Goal: Task Accomplishment & Management: Use online tool/utility

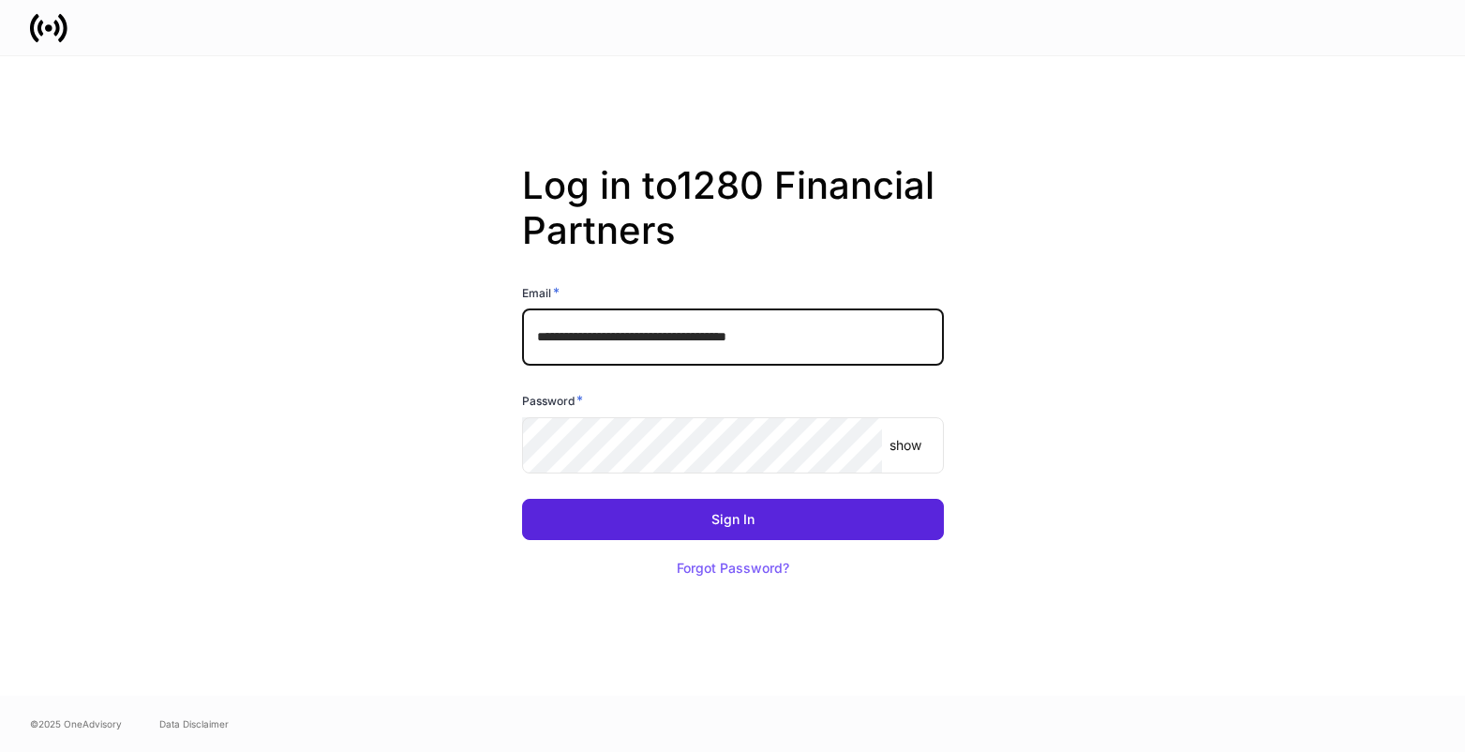
click at [844, 343] on input "**********" at bounding box center [733, 337] width 422 height 56
type input "**********"
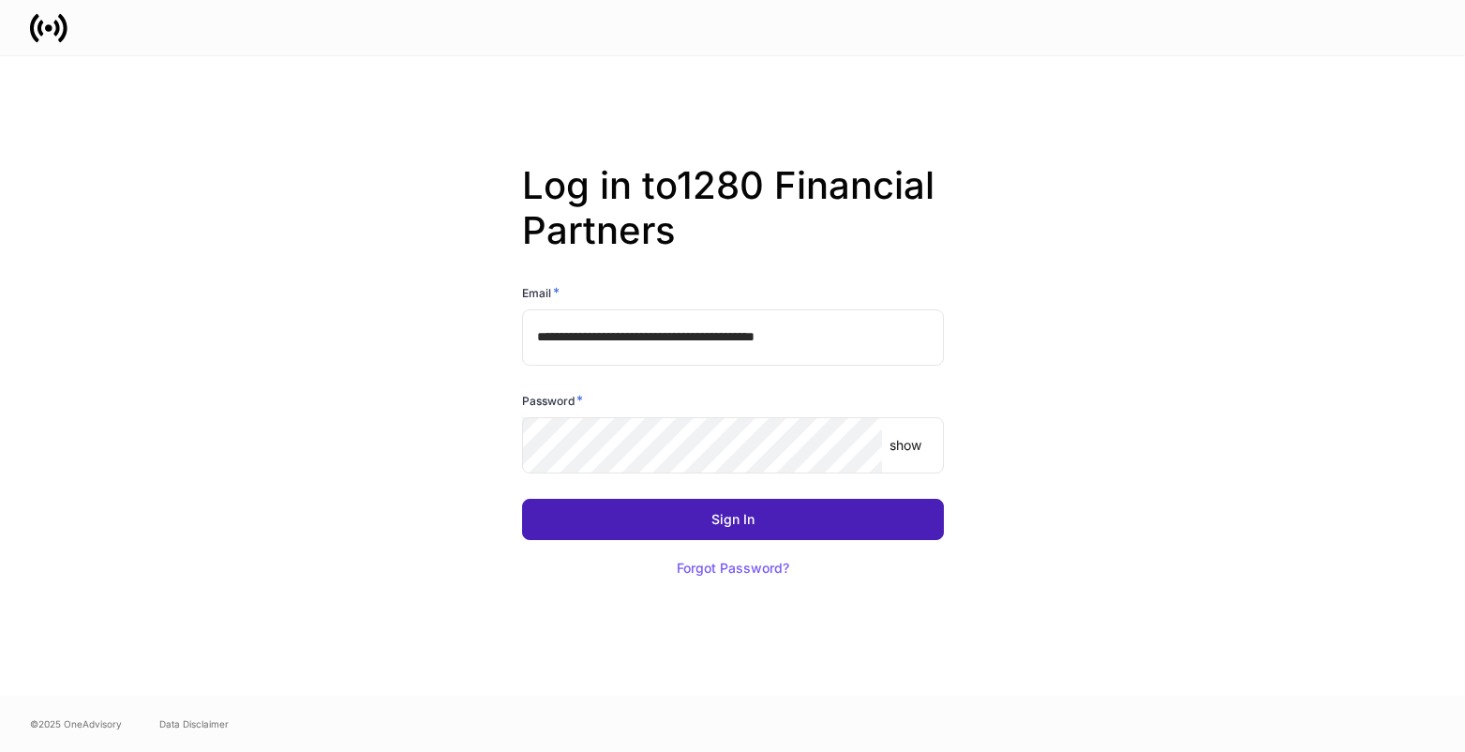
click at [776, 524] on button "Sign In" at bounding box center [733, 519] width 422 height 41
